Goal: Information Seeking & Learning: Find specific fact

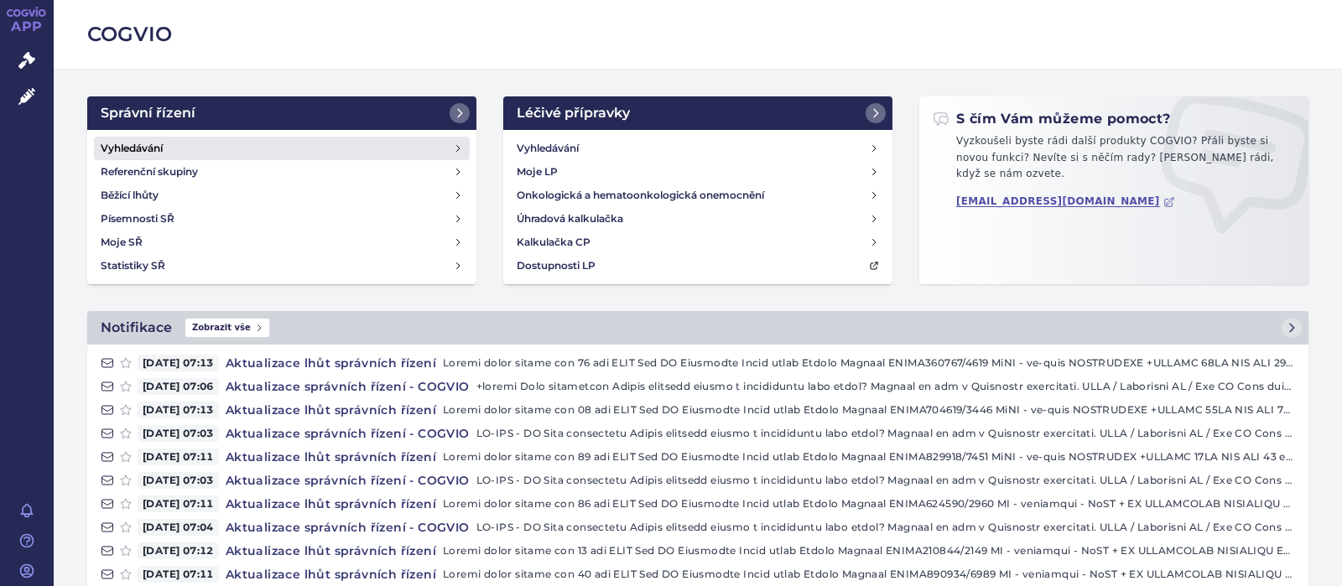
click at [107, 146] on h4 "Vyhledávání" at bounding box center [132, 148] width 62 height 17
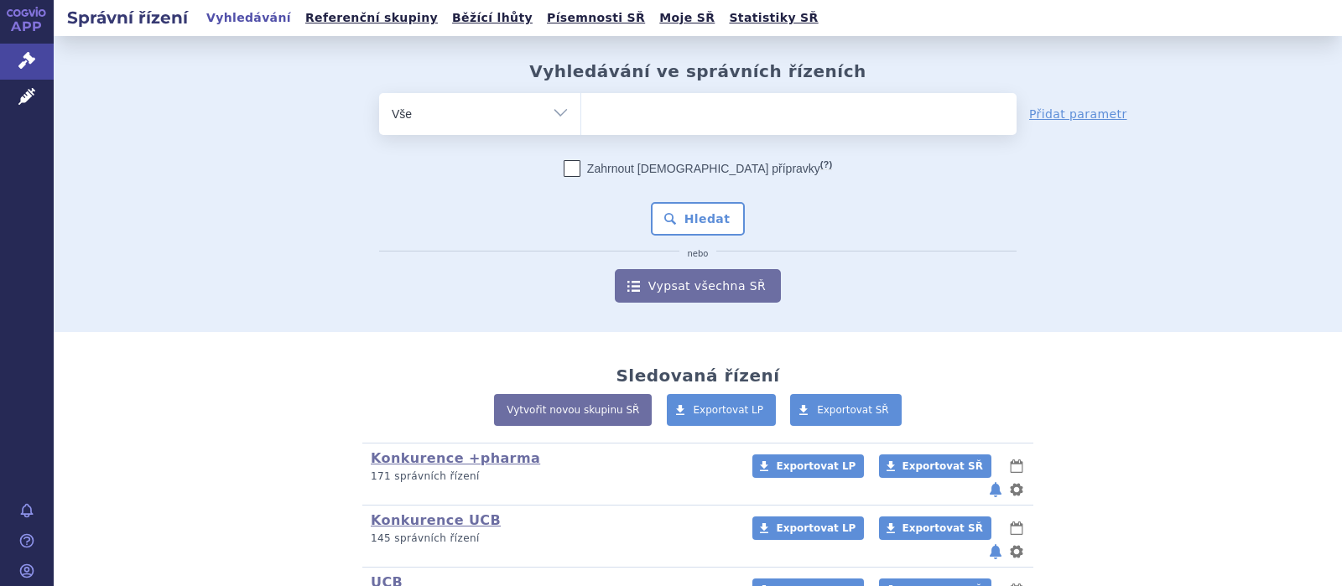
click at [623, 119] on ul at bounding box center [798, 110] width 435 height 35
click at [581, 119] on select at bounding box center [581, 113] width 1 height 42
type input "ca"
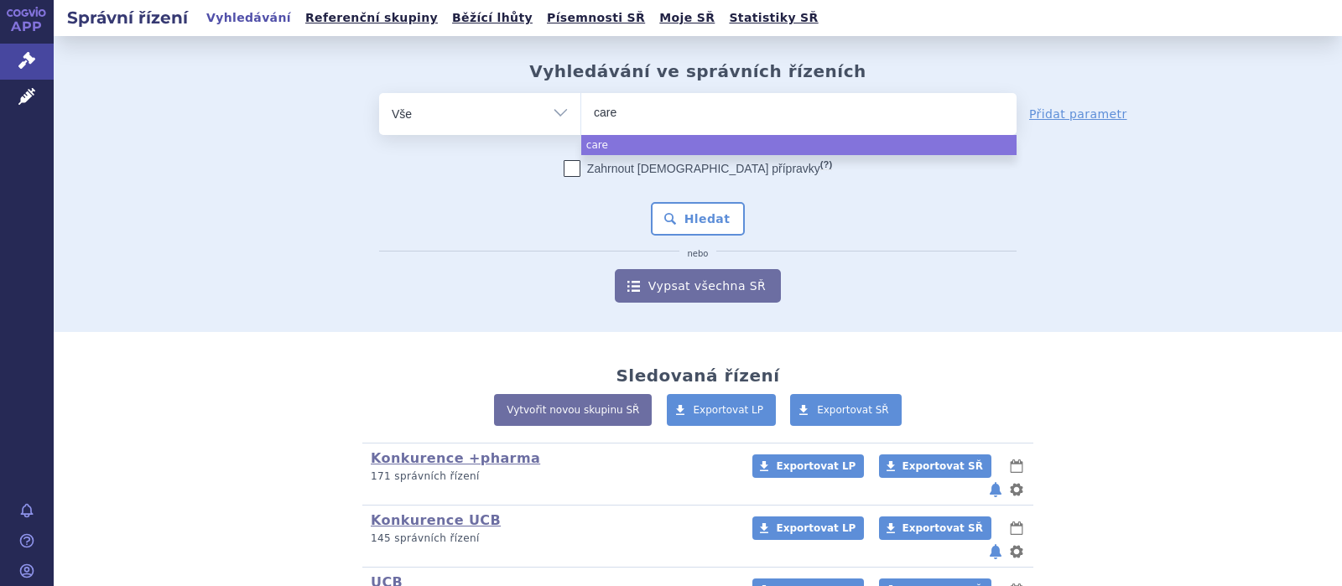
type input "carel"
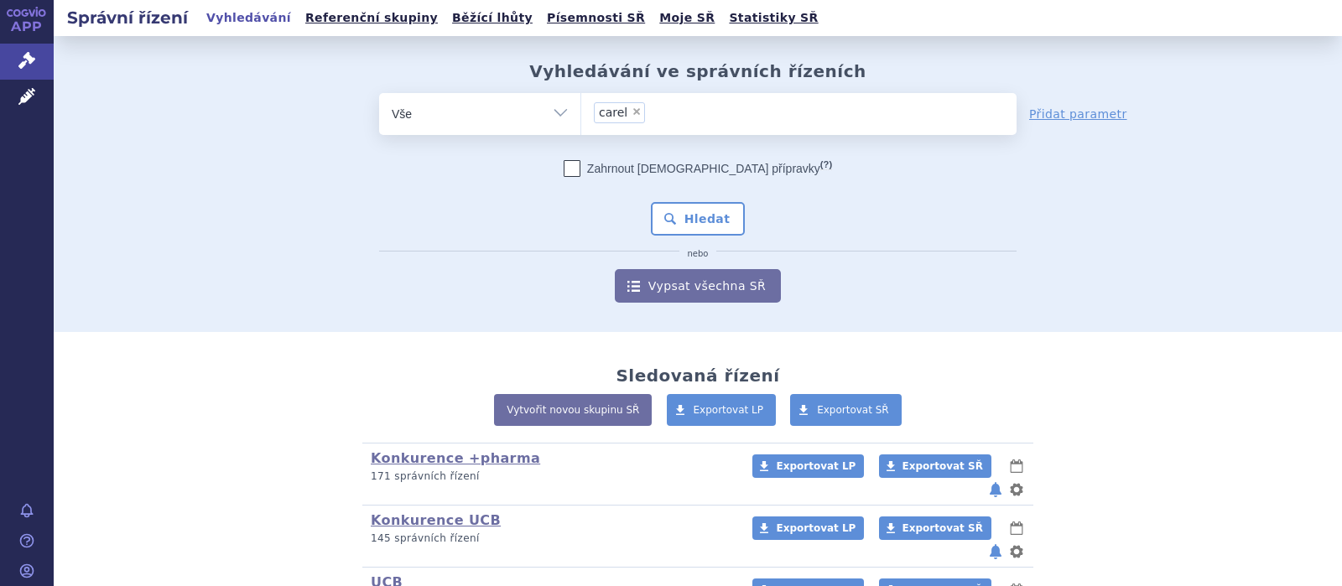
select select "carel"
click at [686, 220] on button "Hledat" at bounding box center [698, 219] width 95 height 34
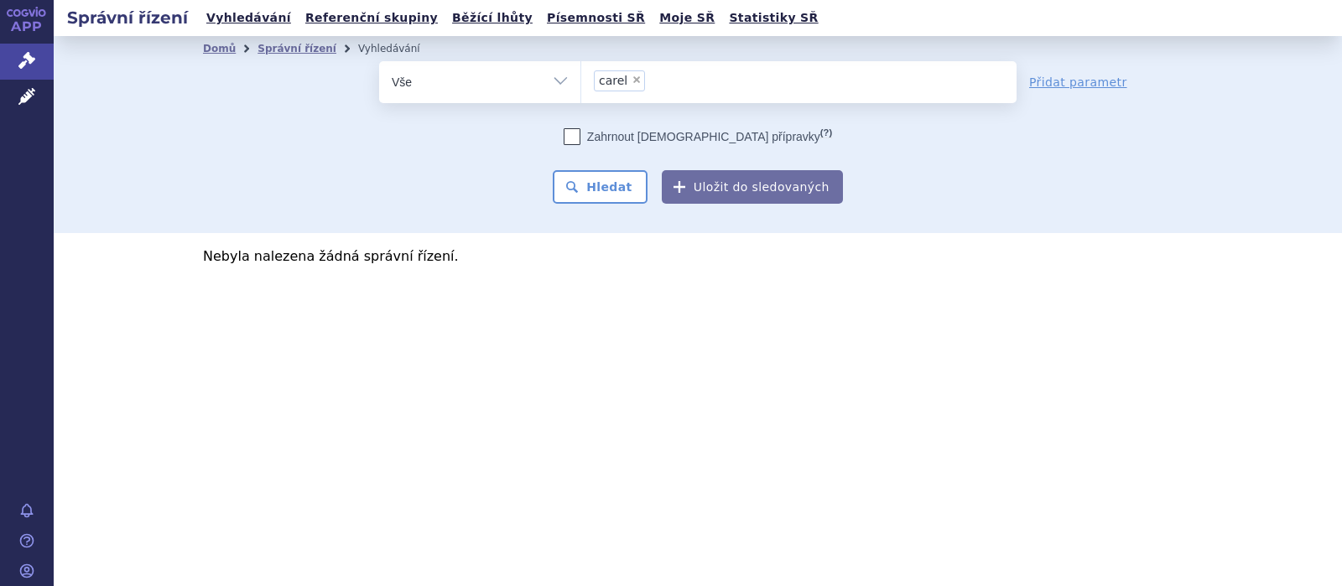
click at [632, 78] on span "×" at bounding box center [637, 80] width 10 height 10
click at [581, 78] on select "carel" at bounding box center [581, 81] width 1 height 42
select select
type input "ca"
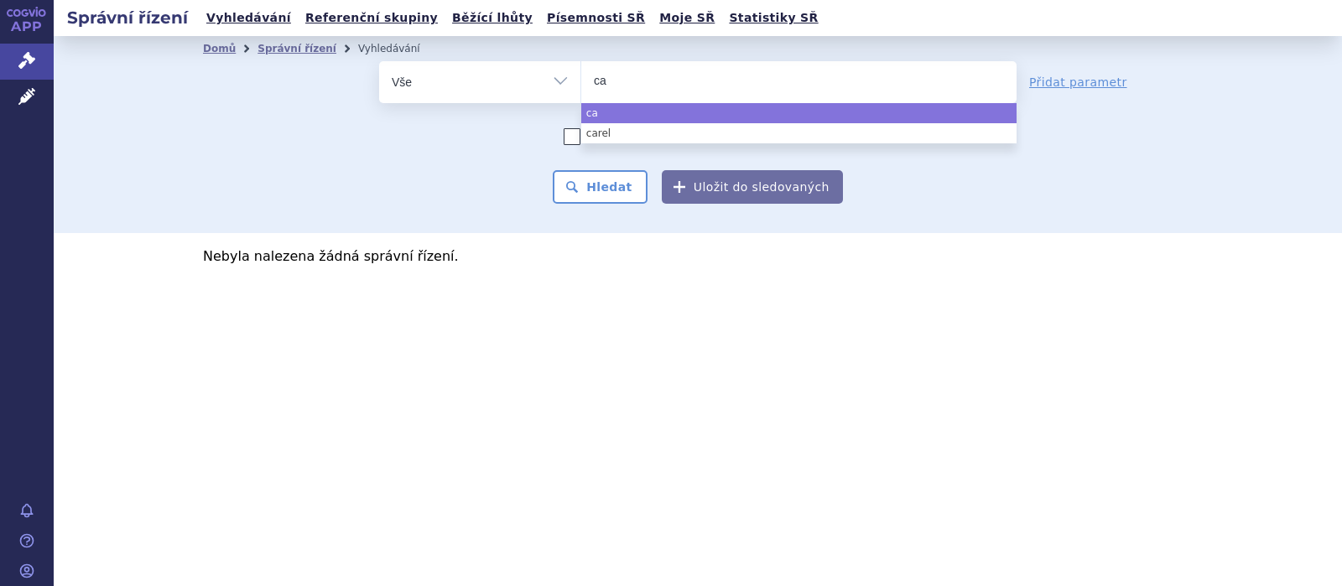
type input "car"
type input "cart"
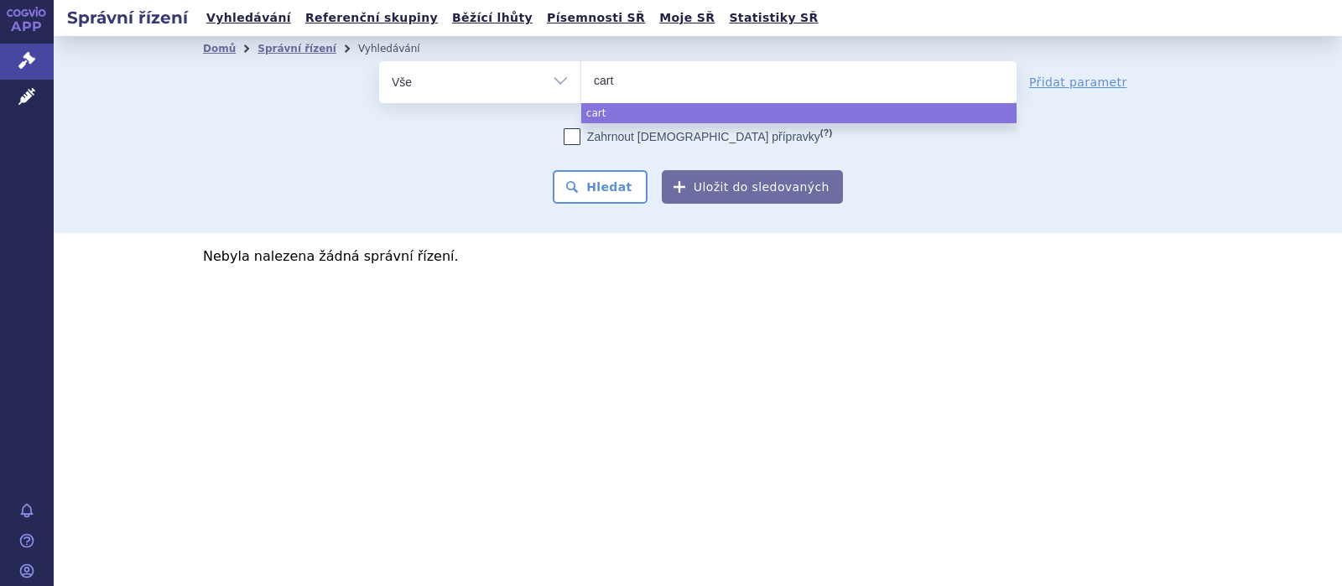
type input "carte"
type input "carteo"
type input "carteol"
select select "carteol"
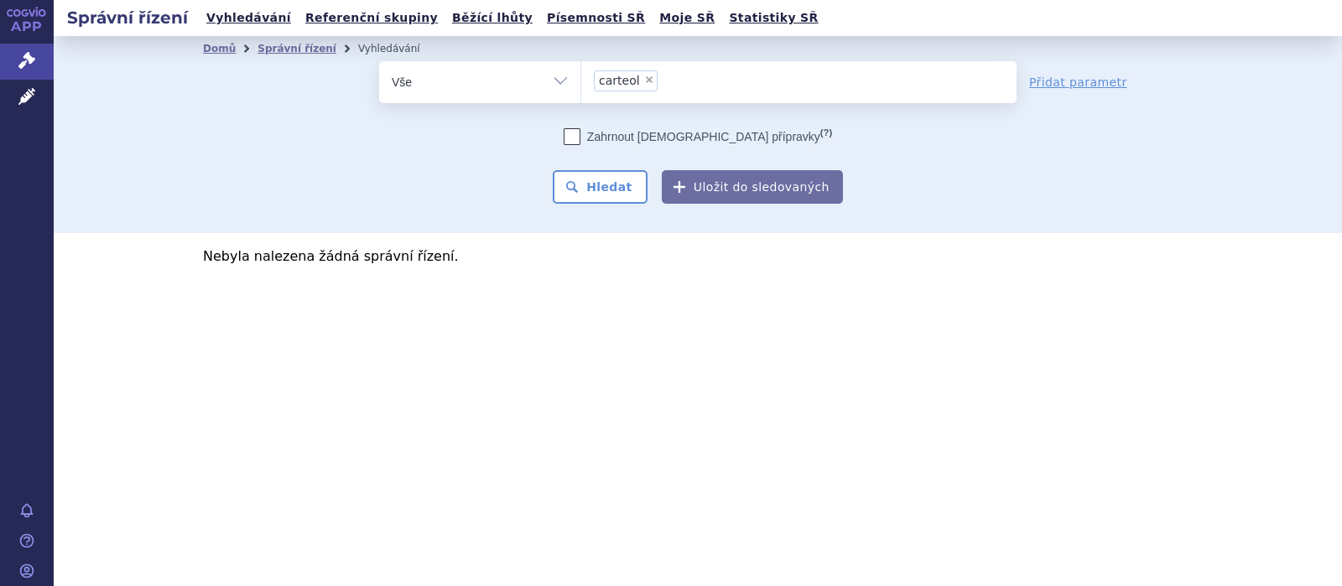
click at [604, 166] on div "Zahrnout bratrské přípravky (?) Hledat Uložit do sledovaných" at bounding box center [698, 166] width 638 height 76
click at [602, 185] on button "Hledat" at bounding box center [600, 187] width 95 height 34
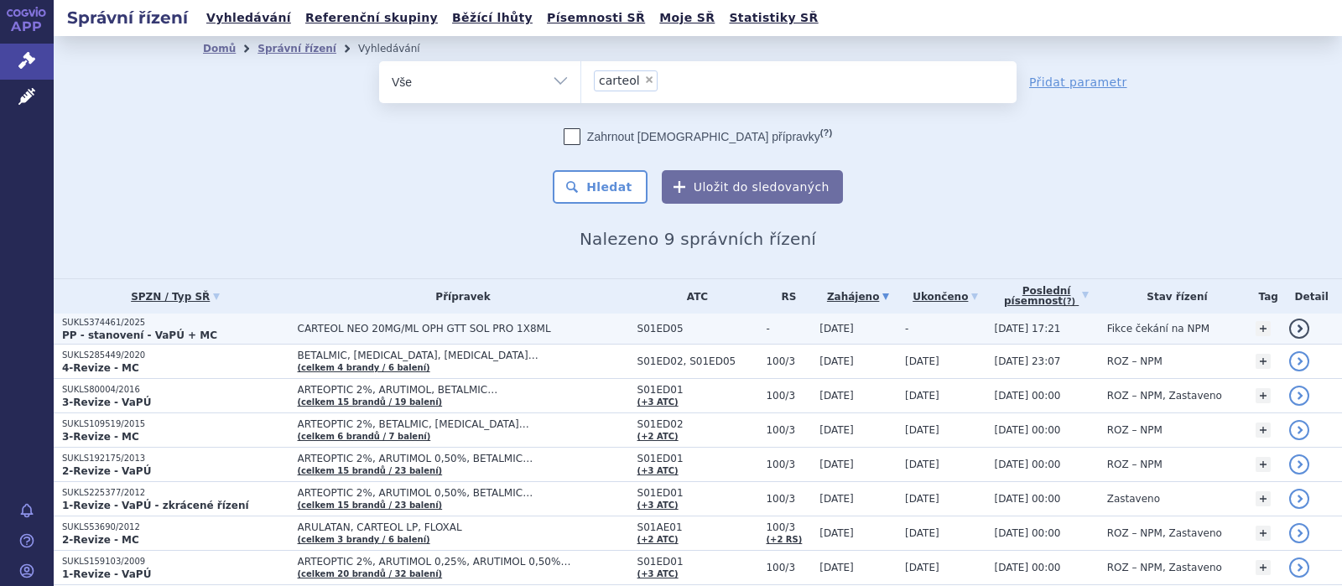
click at [488, 326] on span "CARTEOL NEO 20MG/ML OPH GTT SOL PRO 1X8ML" at bounding box center [463, 329] width 331 height 12
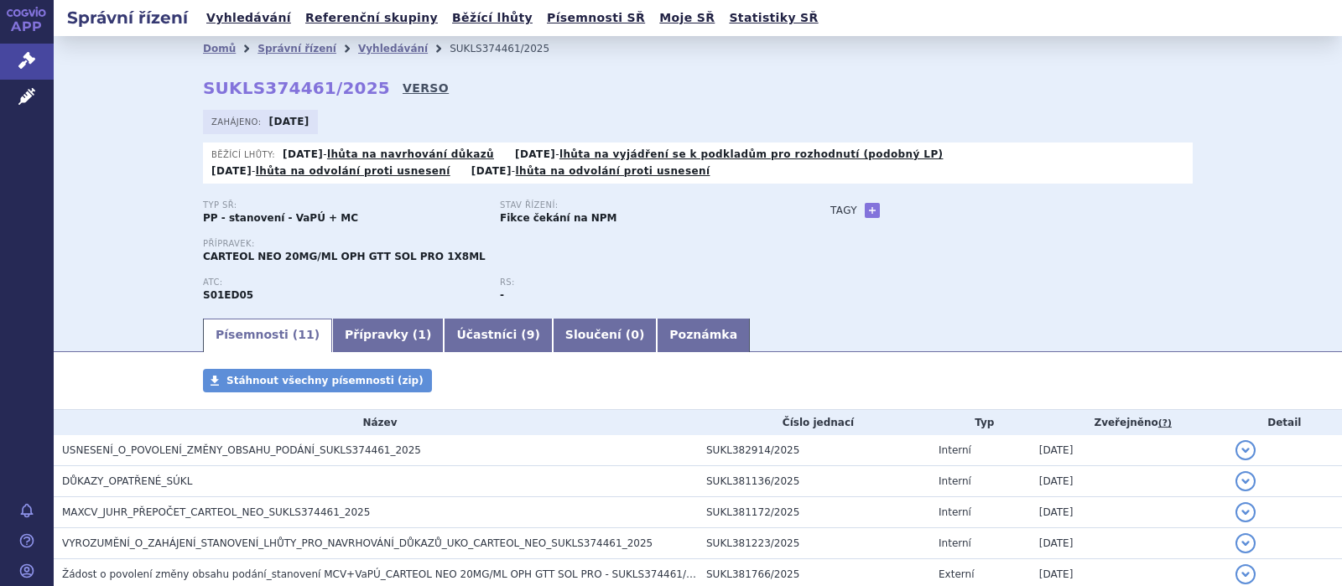
click at [403, 88] on link "VERSO" at bounding box center [426, 88] width 46 height 17
